Goal: Transaction & Acquisition: Purchase product/service

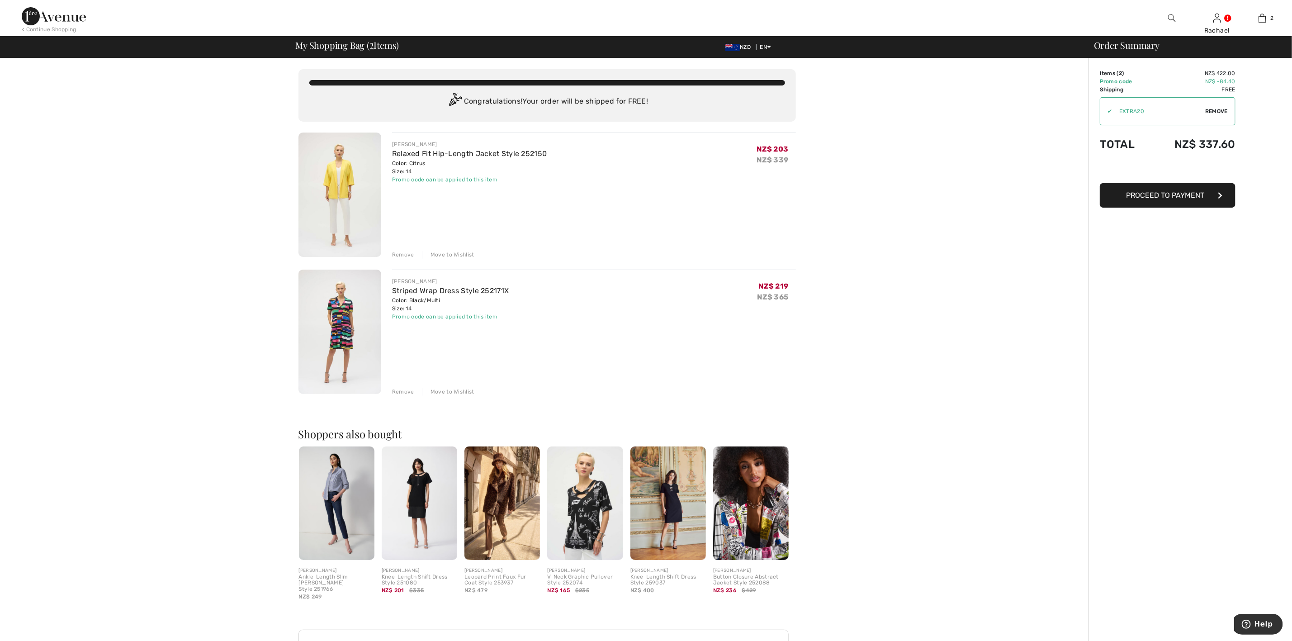
click at [571, 527] on img at bounding box center [585, 502] width 76 height 113
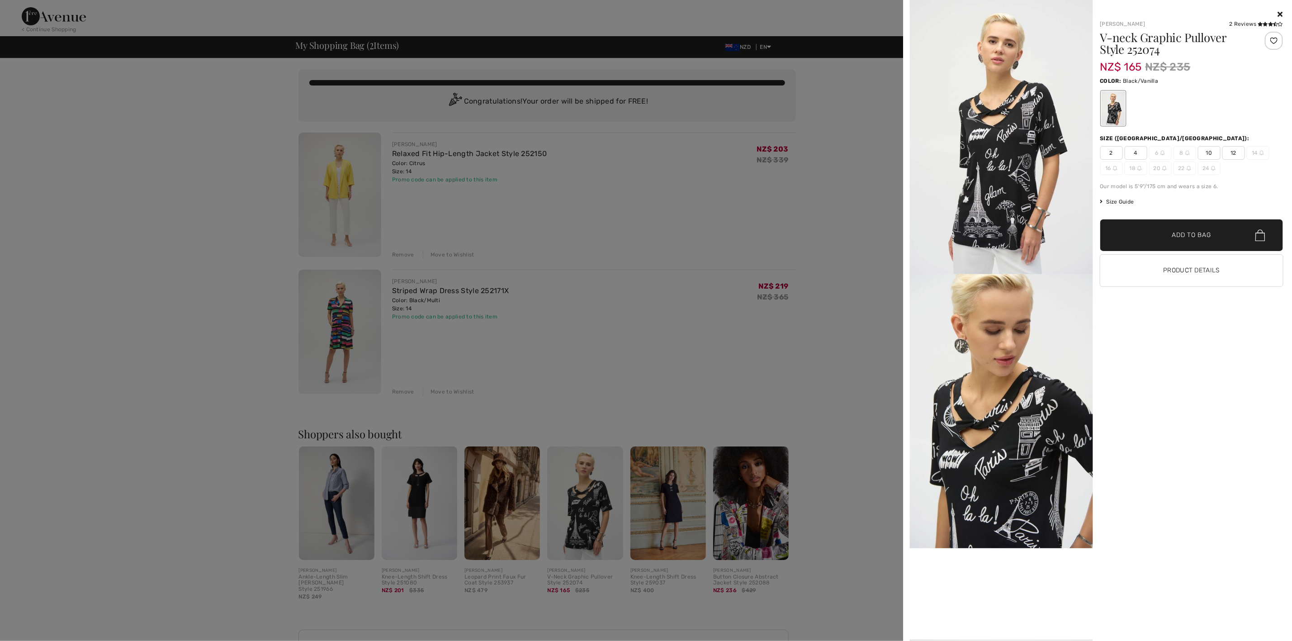
click at [1233, 155] on span "12" at bounding box center [1233, 153] width 23 height 14
click at [1190, 240] on span "✔ Added to Bag Add to Bag" at bounding box center [1191, 235] width 183 height 32
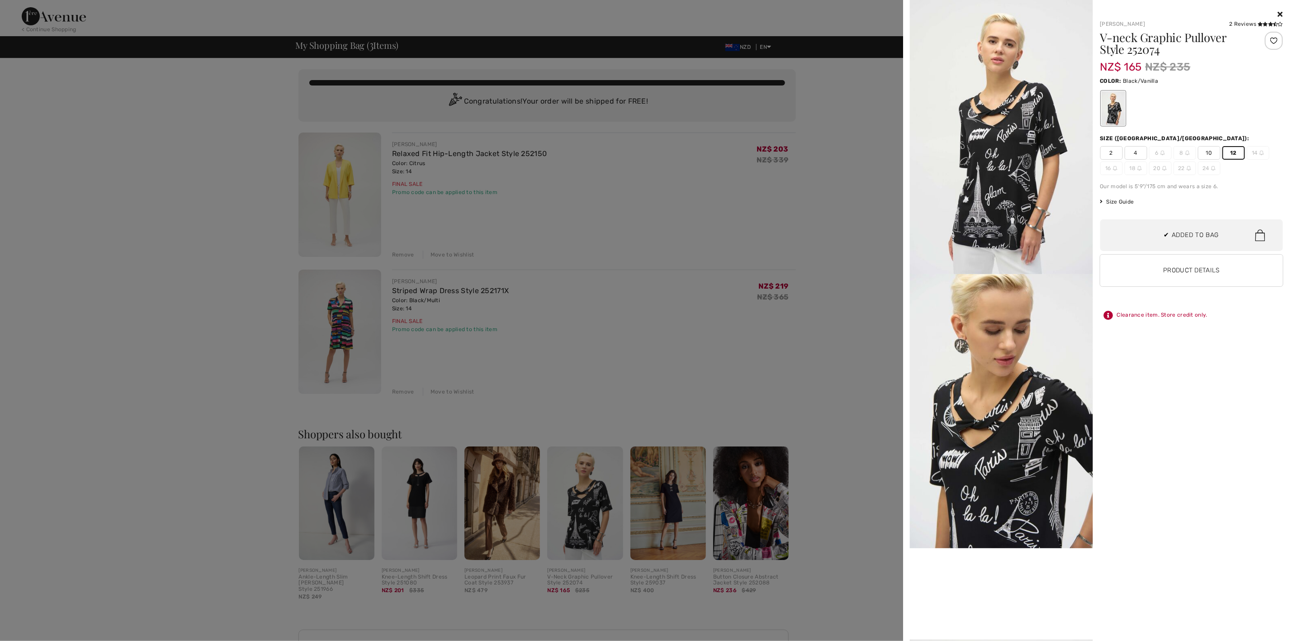
scroll to position [99, 0]
click at [855, 228] on div at bounding box center [646, 320] width 1292 height 641
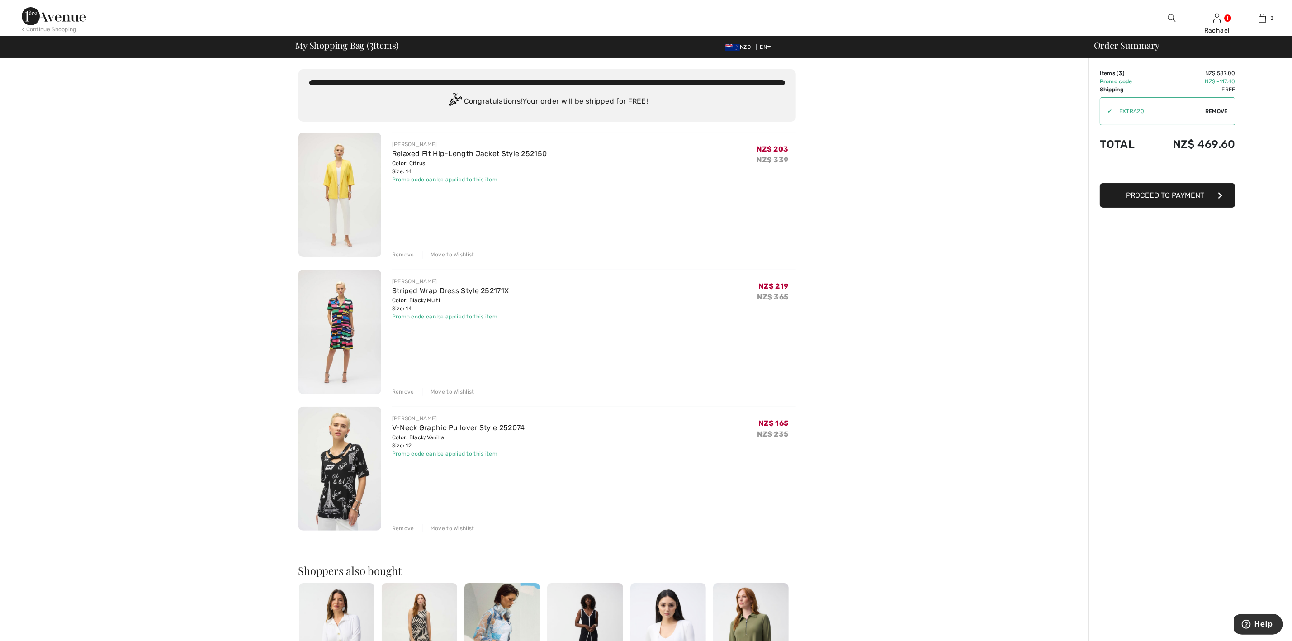
click at [406, 525] on div "Remove" at bounding box center [403, 528] width 22 height 8
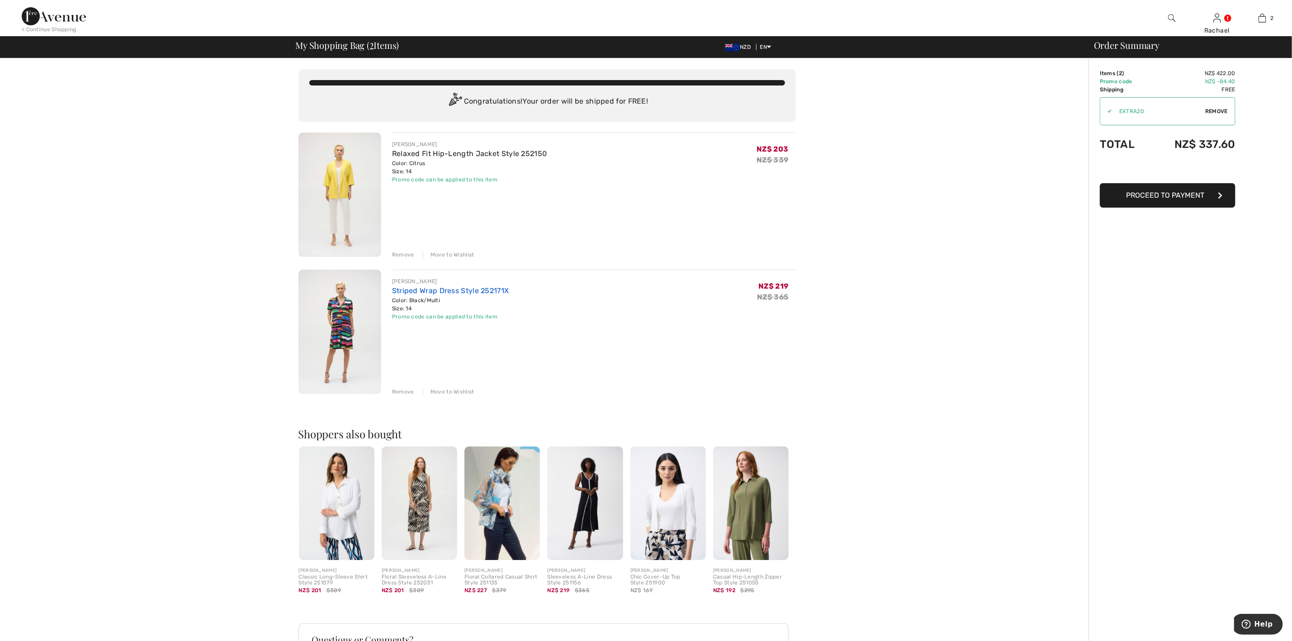
click at [436, 292] on link "Striped Wrap Dress Style 252171X" at bounding box center [450, 290] width 117 height 9
